Goal: Task Accomplishment & Management: Manage account settings

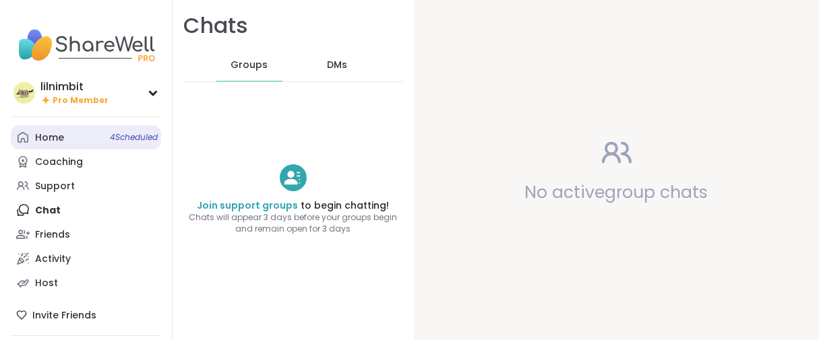
click at [64, 145] on div "Home 4 Scheduled" at bounding box center [49, 137] width 29 height 13
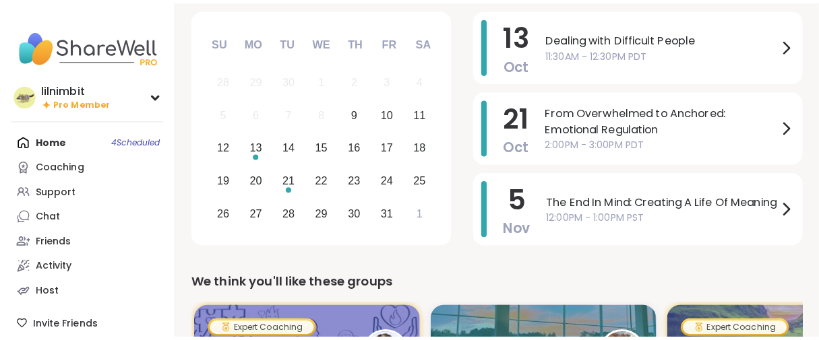
scroll to position [150, 0]
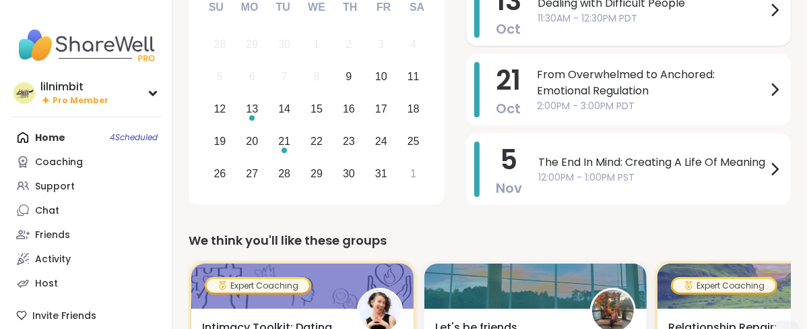
click at [616, 26] on span "11:30AM - 12:30PM PDT" at bounding box center [652, 18] width 229 height 14
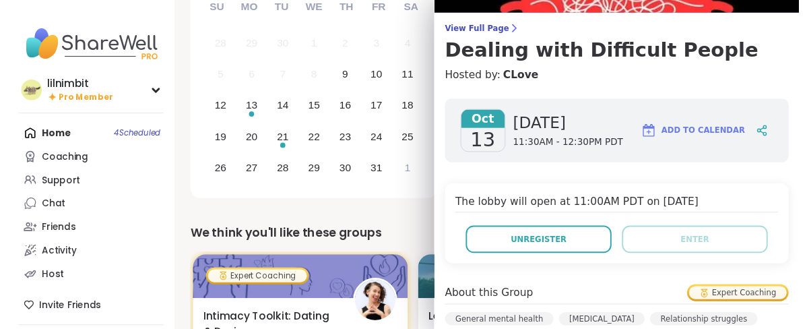
scroll to position [0, 0]
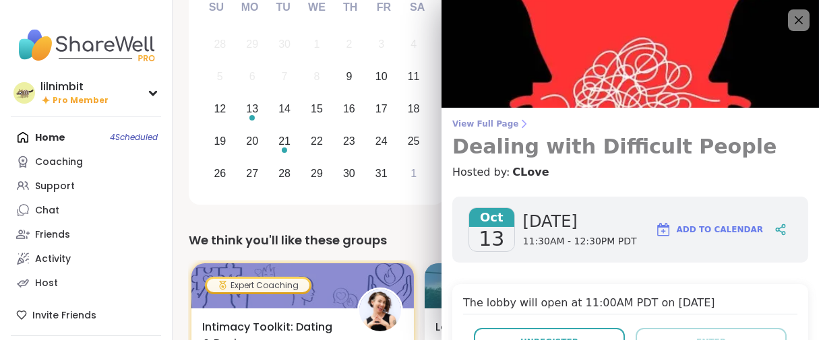
click at [496, 124] on span "View Full Page" at bounding box center [630, 124] width 356 height 11
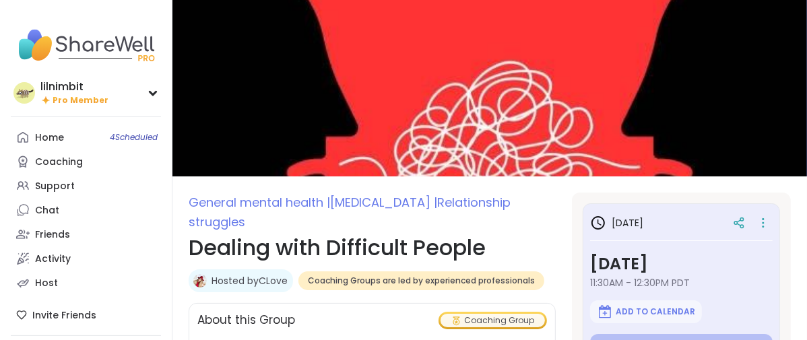
type textarea "*"
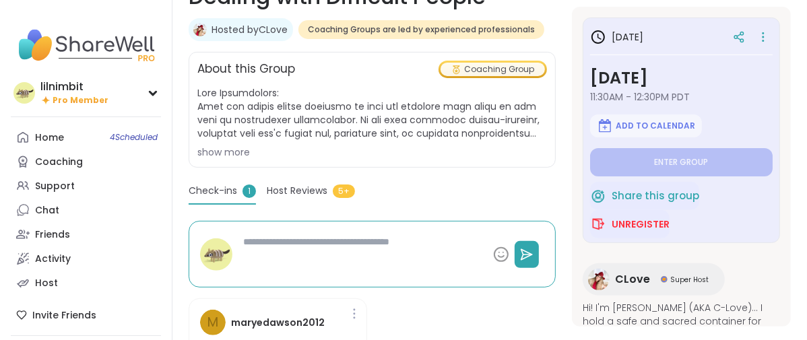
scroll to position [374, 0]
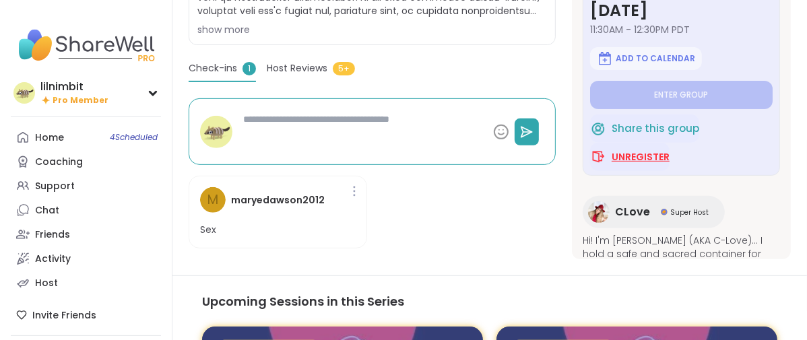
click at [625, 164] on span "Unregister" at bounding box center [641, 156] width 58 height 13
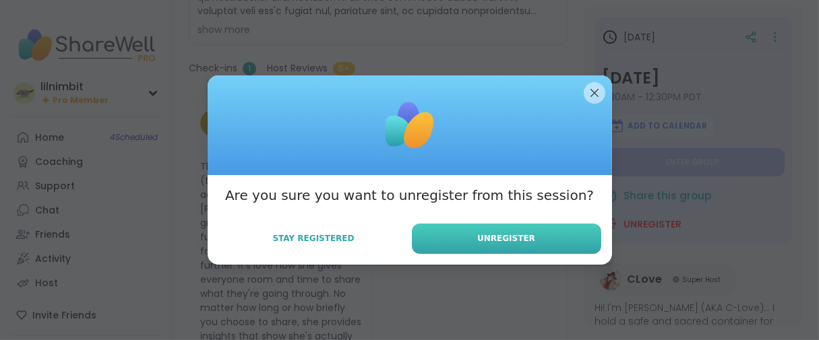
click at [451, 251] on button "Unregister" at bounding box center [506, 239] width 189 height 30
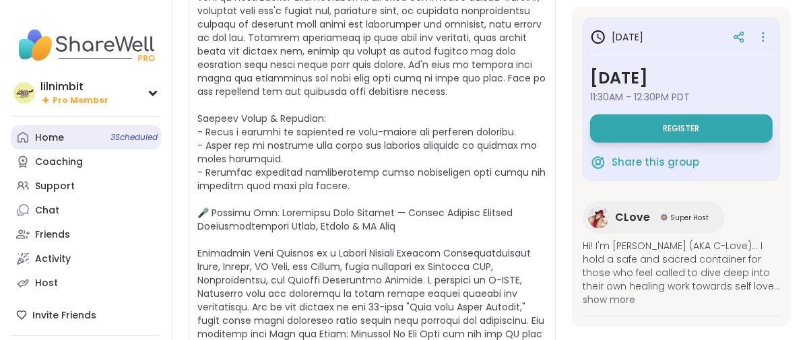
click at [64, 145] on div "Home 3 Scheduled" at bounding box center [49, 137] width 29 height 13
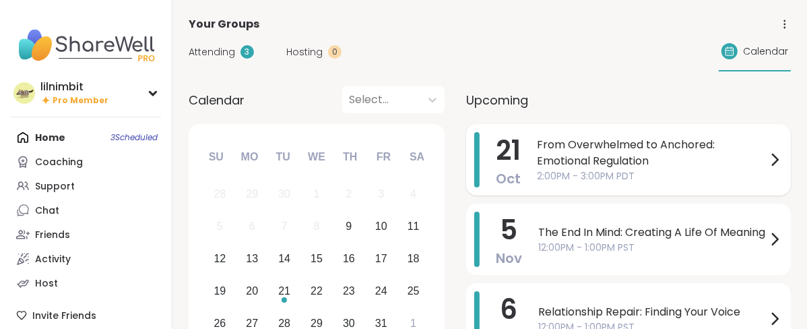
click at [620, 169] on span "From Overwhelmed to Anchored: Emotional Regulation" at bounding box center [652, 153] width 230 height 32
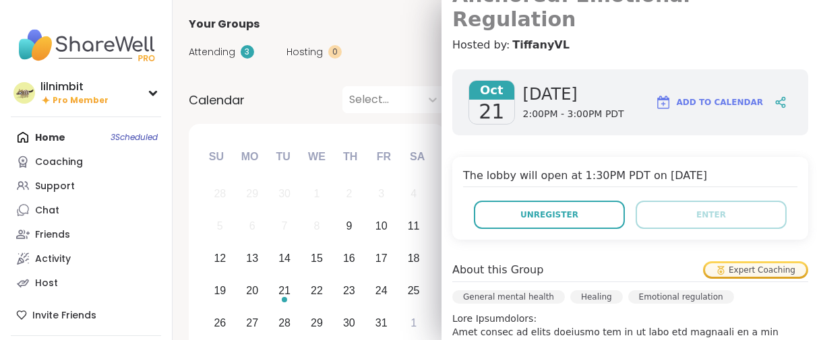
scroll to position [374, 0]
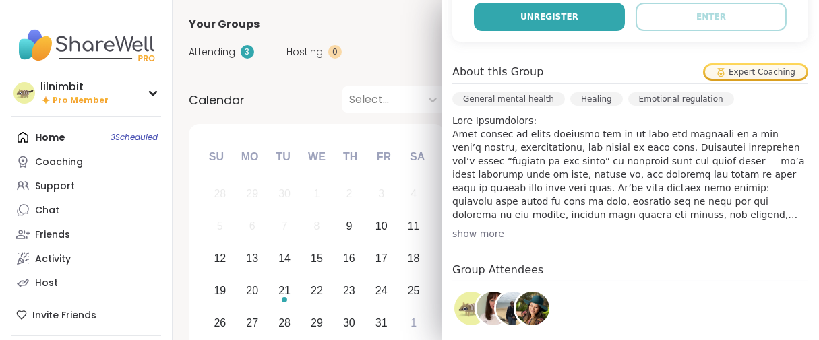
click at [532, 23] on span "Unregister" at bounding box center [549, 17] width 58 height 12
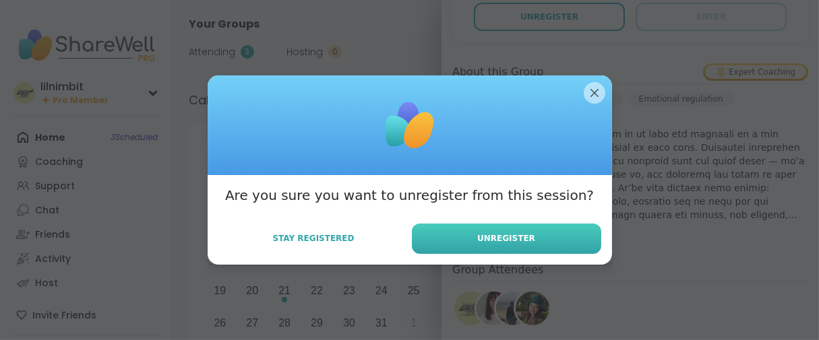
click at [435, 254] on button "Unregister" at bounding box center [506, 239] width 189 height 30
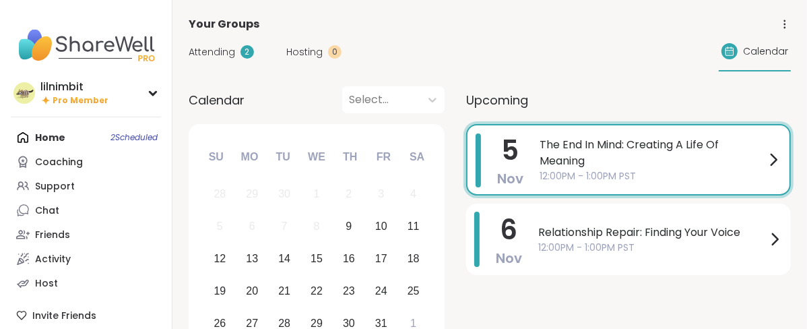
click at [607, 183] on div "[DATE] The End In Mind: Creating A Life Of Meaning 12:00PM - 1:00PM PST" at bounding box center [628, 159] width 325 height 71
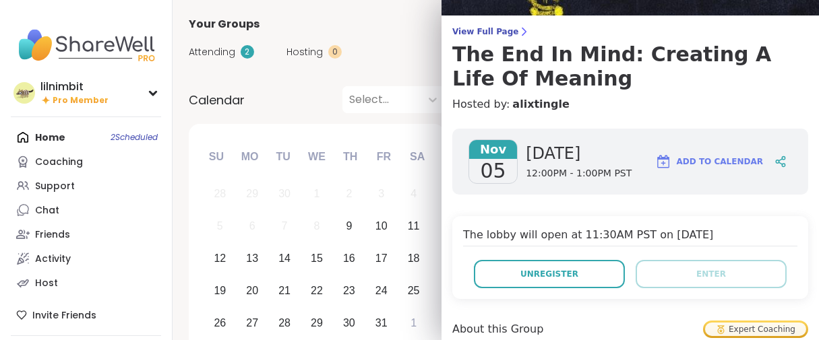
scroll to position [150, 0]
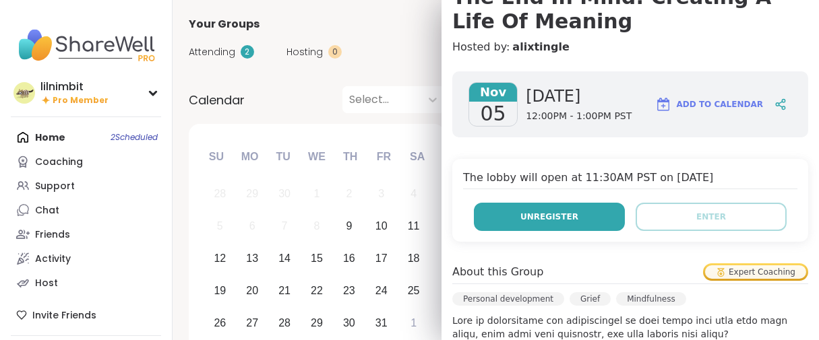
click at [518, 231] on button "Unregister" at bounding box center [549, 217] width 151 height 28
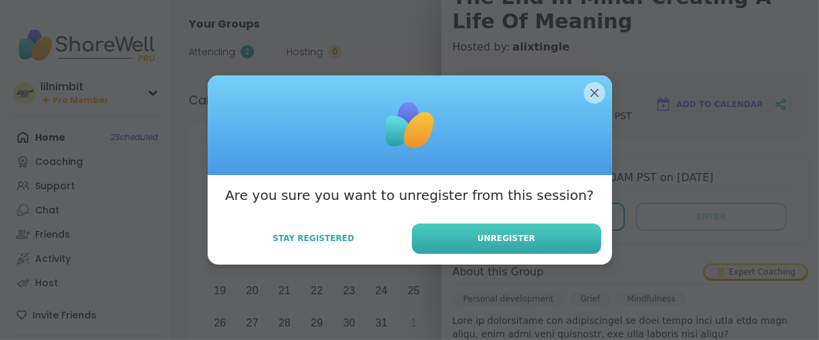
click at [493, 245] on span "Unregister" at bounding box center [506, 238] width 58 height 12
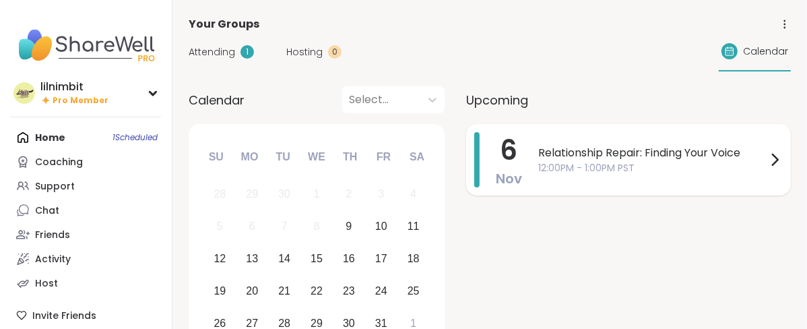
click at [633, 161] on span "Relationship Repair: Finding Your Voice" at bounding box center [652, 153] width 228 height 16
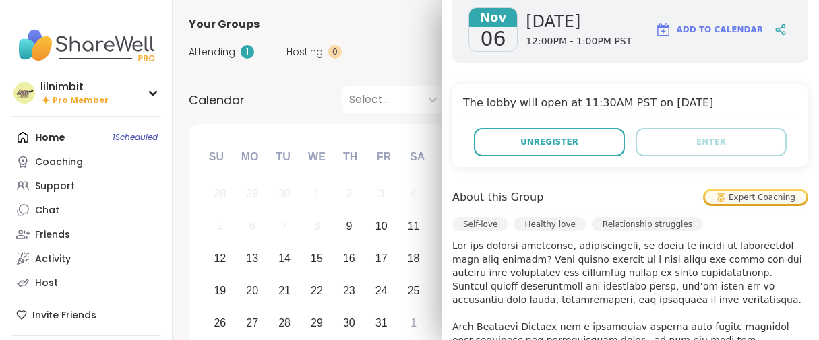
scroll to position [523, 0]
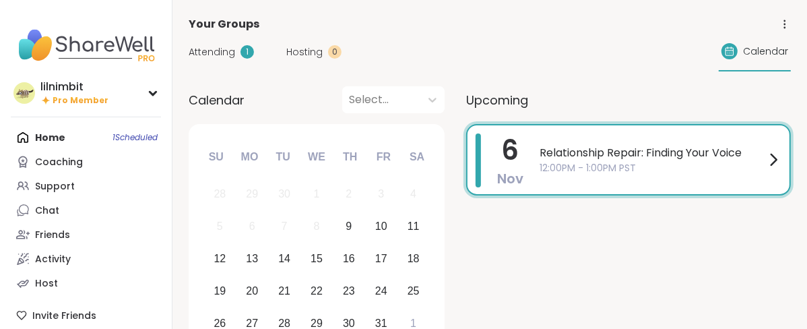
click at [599, 174] on div "[DATE] Relationship Repair: Finding Your Voice 12:00PM - 1:00PM PST" at bounding box center [628, 159] width 325 height 71
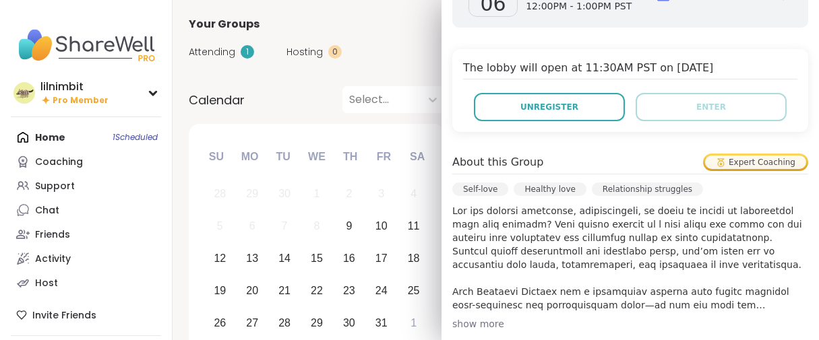
scroll to position [224, 0]
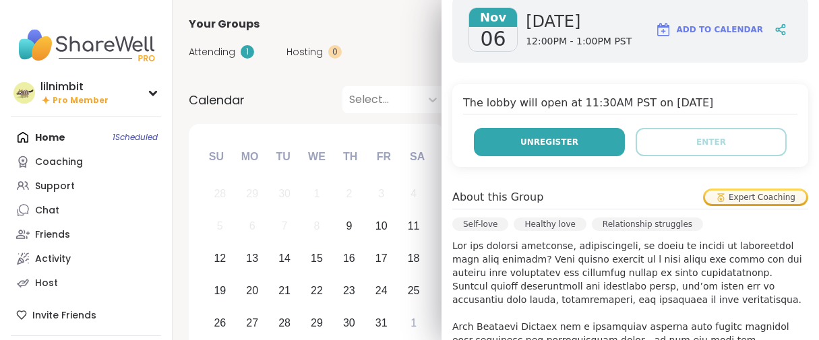
click at [525, 148] on span "Unregister" at bounding box center [549, 142] width 58 height 12
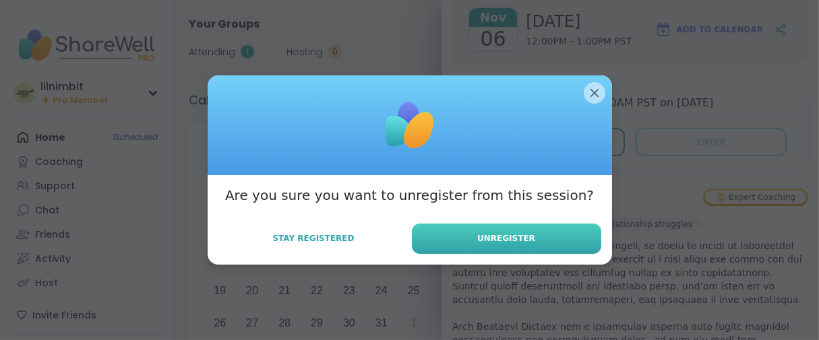
click at [507, 254] on button "Unregister" at bounding box center [506, 239] width 189 height 30
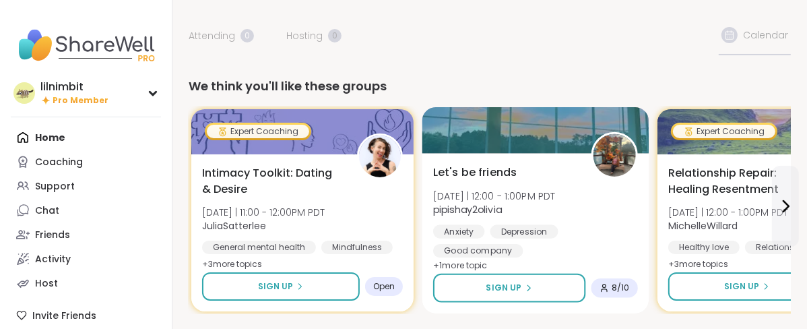
click at [598, 188] on div "Let's be friends [DATE] | 12:00 - 1:00PM PDT pipishay2olivia Anxiety [MEDICAL_D…" at bounding box center [535, 233] width 227 height 160
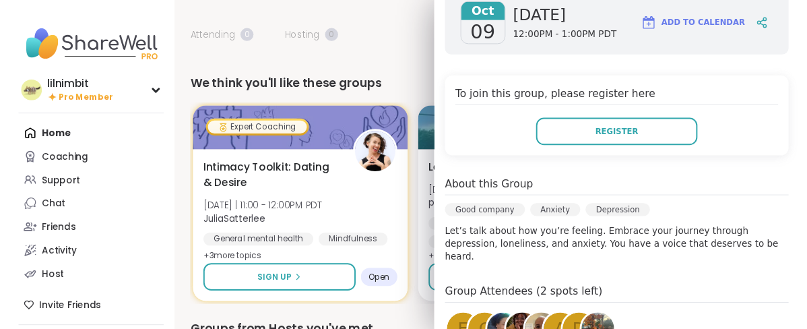
scroll to position [374, 0]
